Goal: Task Accomplishment & Management: Manage account settings

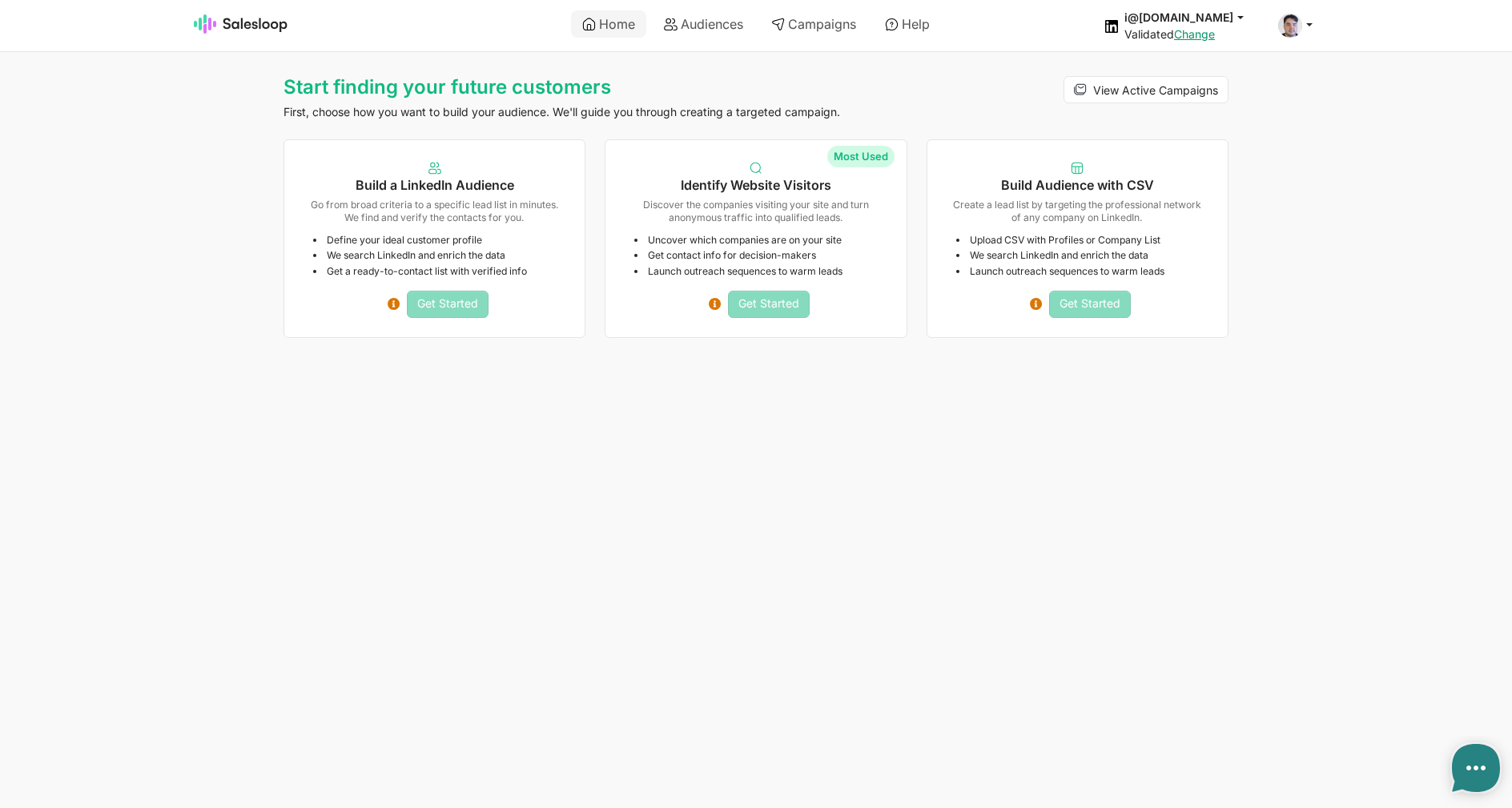
click at [919, 80] on div "View Active Campaigns" at bounding box center [1077, 105] width 321 height 58
click at [684, 19] on link "Audiences" at bounding box center [702, 24] width 101 height 28
type textarea "x"
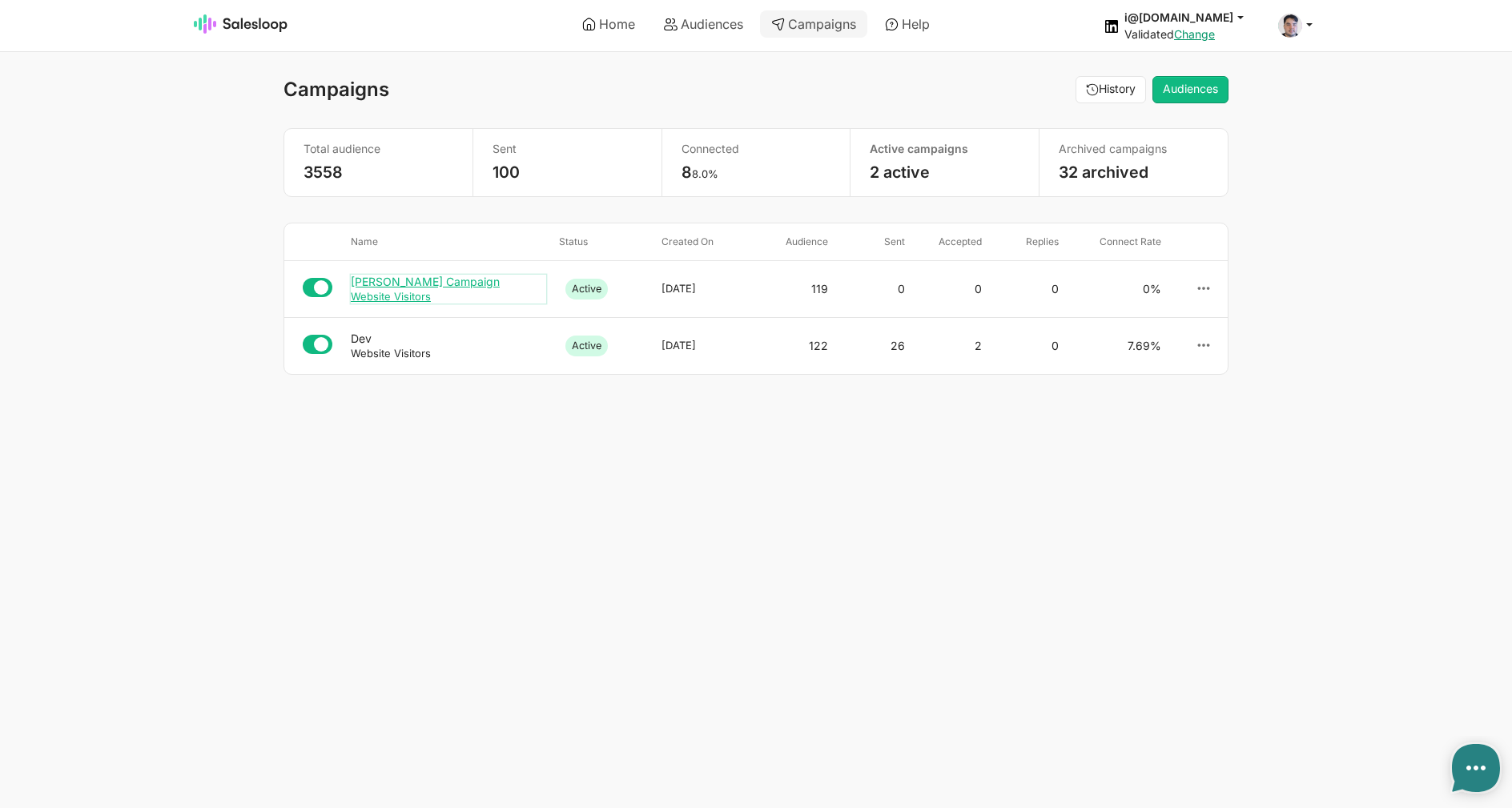
click at [420, 285] on div "[PERSON_NAME] Campaign" at bounding box center [448, 282] width 195 height 15
type textarea "x"
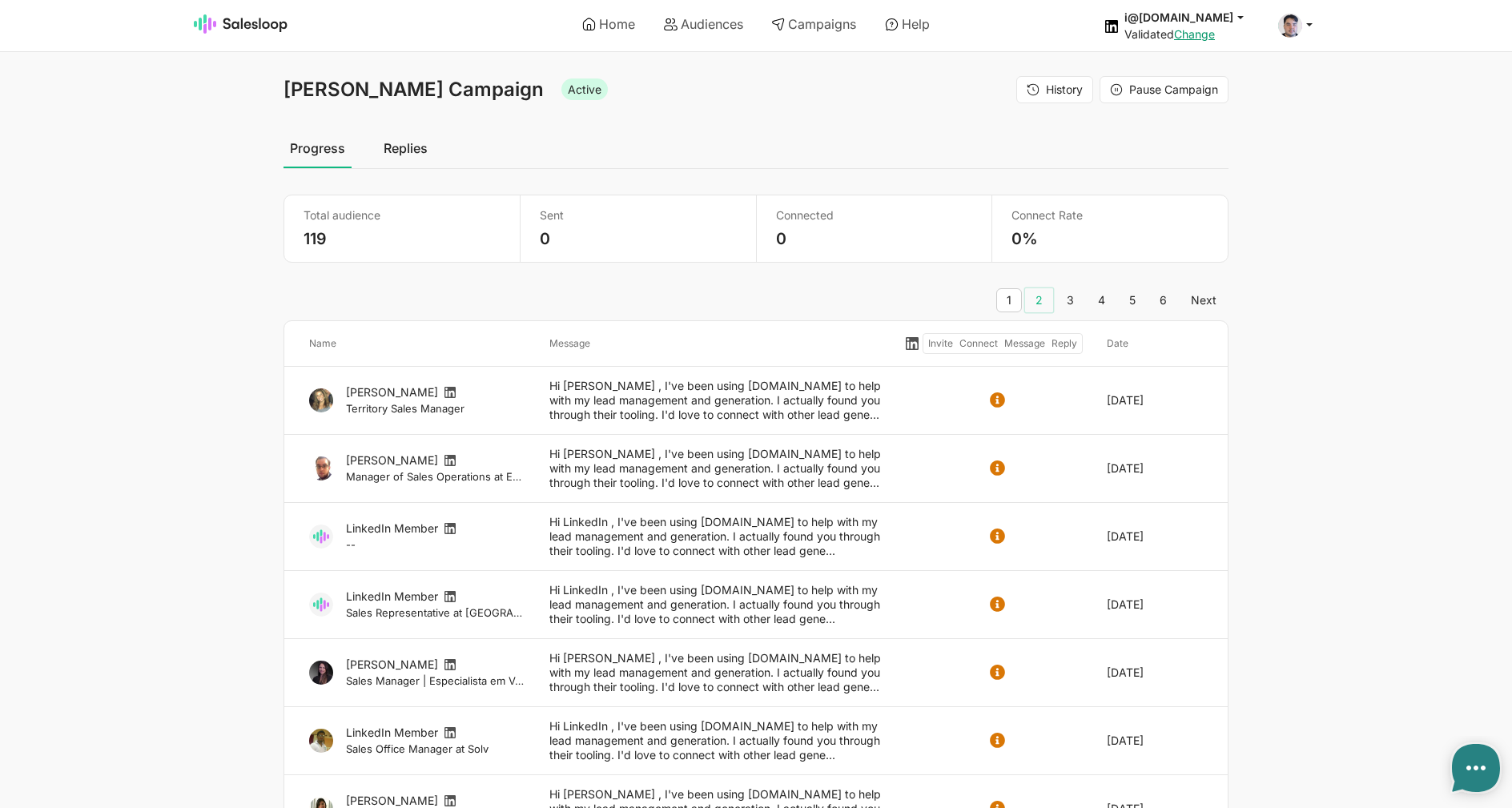
click at [1039, 294] on link "2" at bounding box center [1038, 300] width 28 height 24
type textarea "x"
